Goal: Navigation & Orientation: Find specific page/section

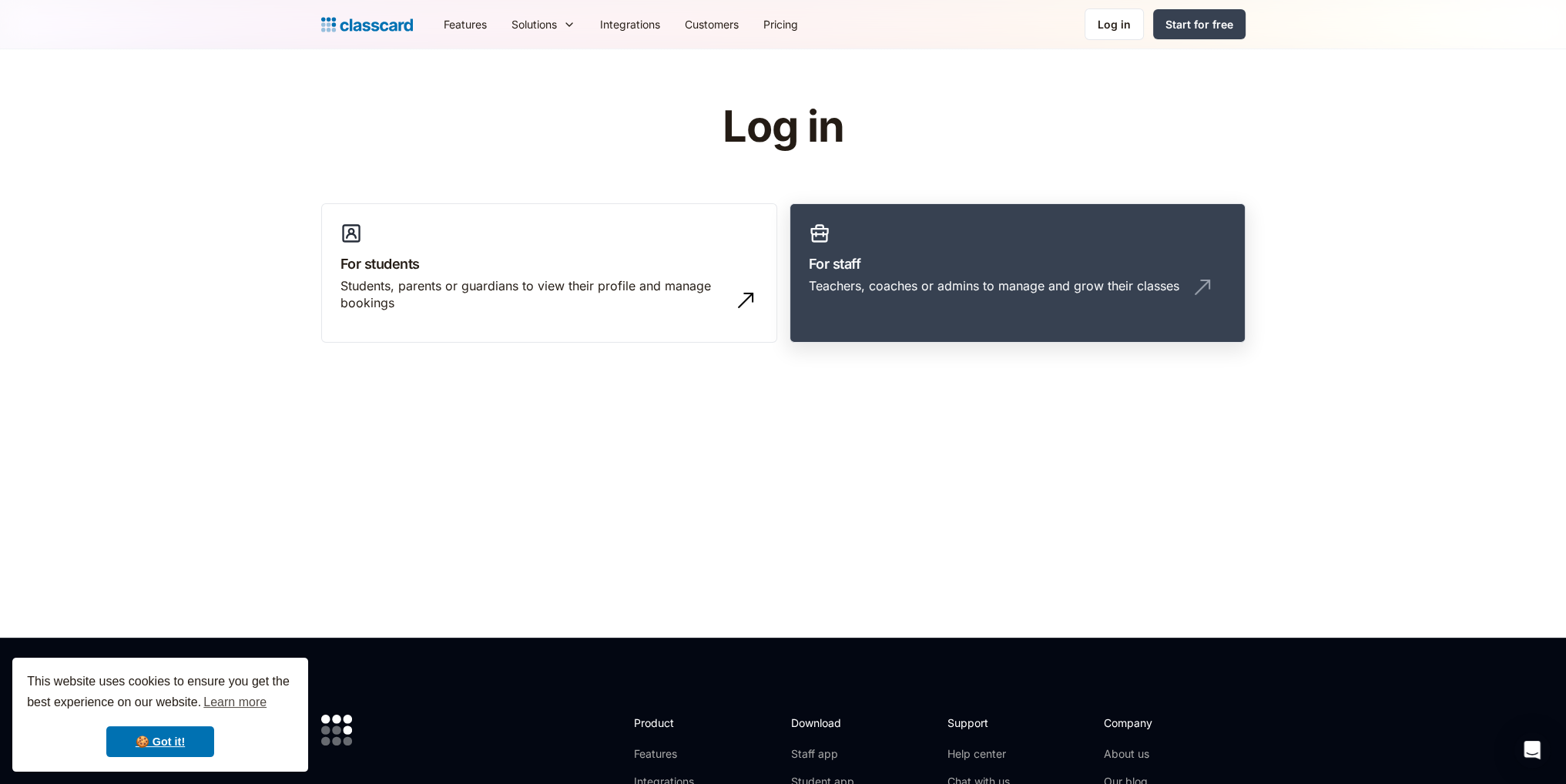
click at [856, 284] on div "Teachers, coaches or admins to manage and grow their classes" at bounding box center [994, 286] width 370 height 17
click at [956, 269] on h3 "For staff" at bounding box center [1017, 264] width 417 height 21
click at [908, 239] on link "For staff Teachers, coaches or admins to manage and grow their classes" at bounding box center [1017, 273] width 456 height 140
